Goal: Find specific page/section: Find specific page/section

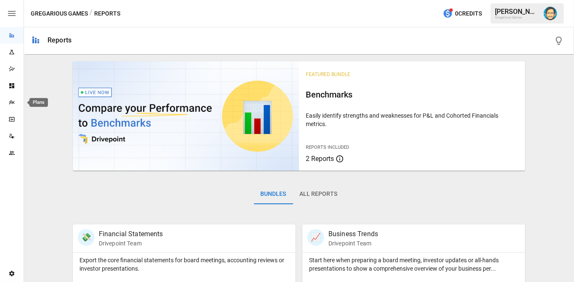
click at [11, 101] on icon "Plans" at bounding box center [11, 102] width 7 height 7
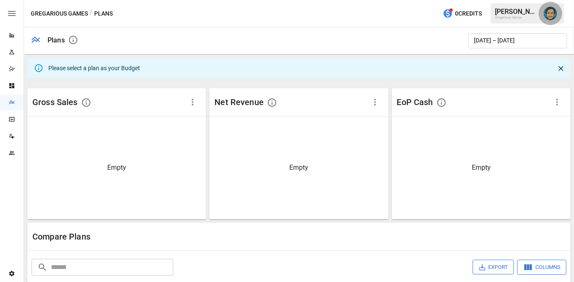
click at [551, 15] on img "Dana Basken" at bounding box center [549, 13] width 13 height 13
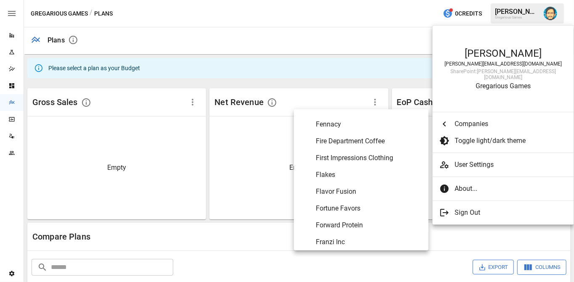
scroll to position [1544, 0]
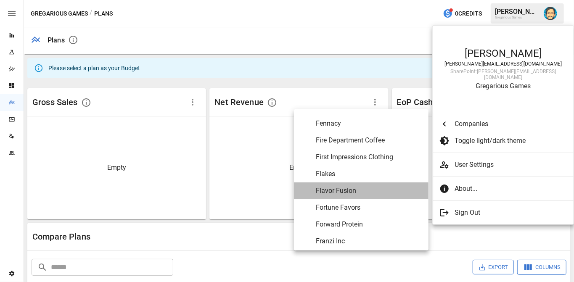
click at [344, 192] on span "Flavor Fusion" at bounding box center [369, 191] width 106 height 10
